Goal: Task Accomplishment & Management: Use online tool/utility

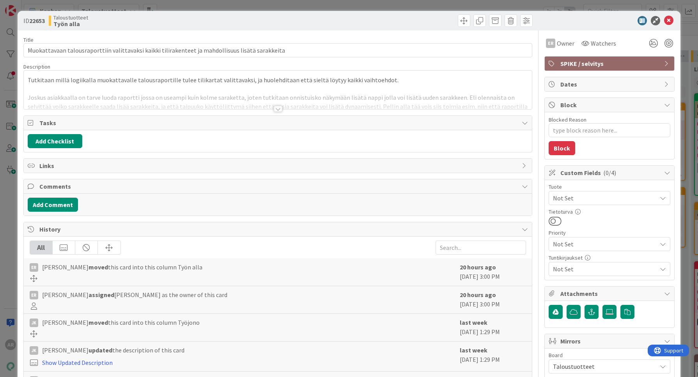
click at [5, 204] on div "ID 22653 Taloustuotteet Työn alla Title 97 / 128 Muokattavaan talousraporttiin …" at bounding box center [349, 188] width 698 height 377
type textarea "x"
